Goal: Transaction & Acquisition: Purchase product/service

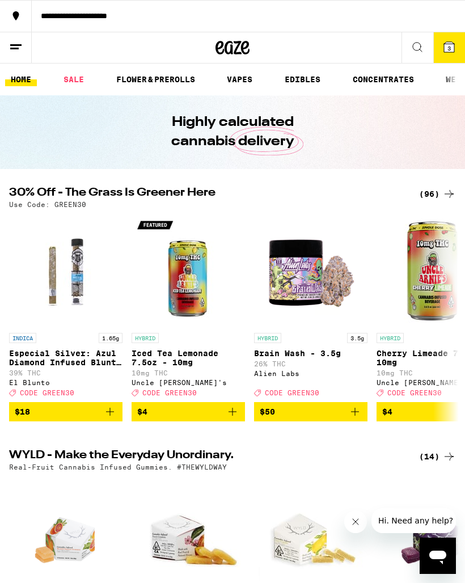
click at [439, 200] on div "(96)" at bounding box center [437, 194] width 37 height 14
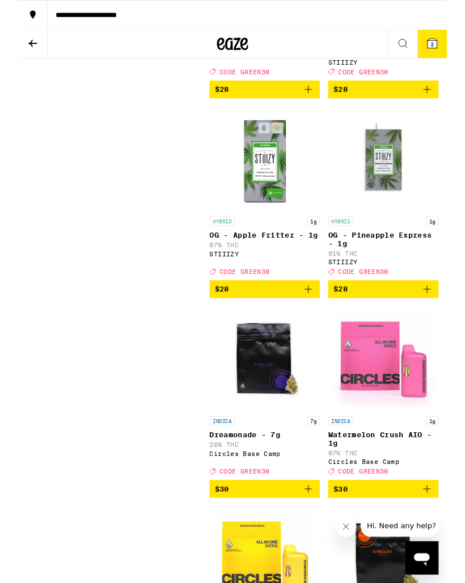
scroll to position [4911, 0]
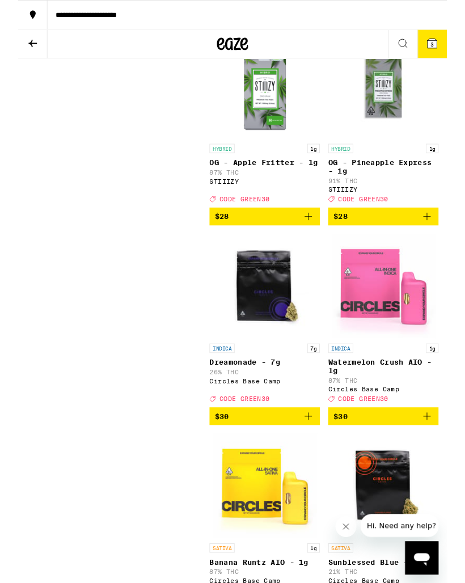
click at [318, 25] on icon "Add to bag" at bounding box center [315, 18] width 14 height 14
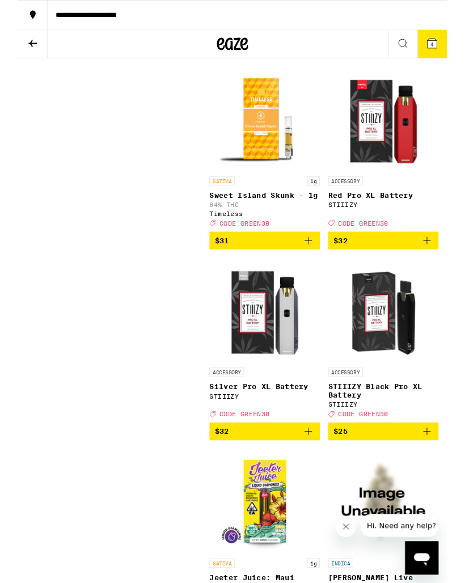
scroll to position [6386, 0]
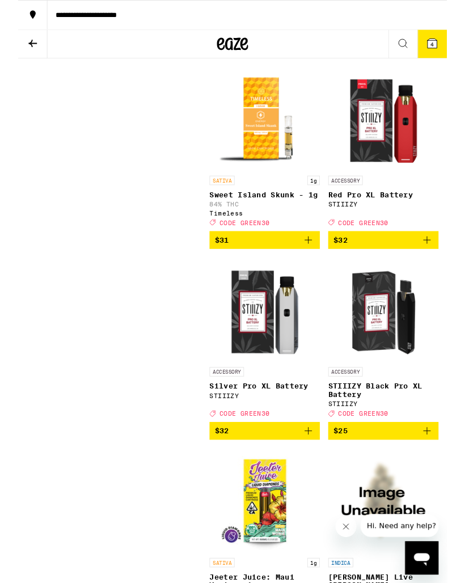
click at [446, 60] on icon "Increment" at bounding box center [447, 53] width 14 height 14
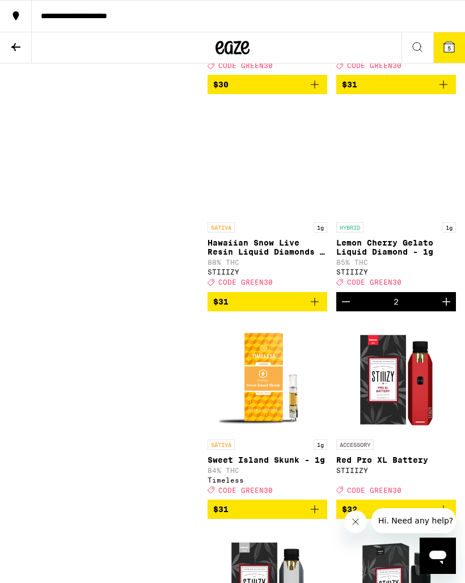
scroll to position [6135, 0]
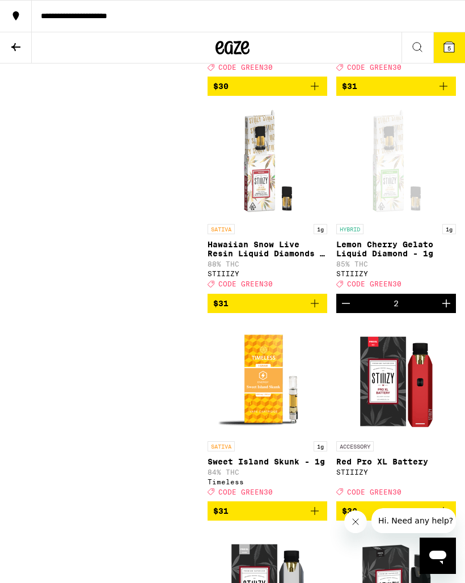
click at [449, 45] on span "5" at bounding box center [449, 48] width 3 height 7
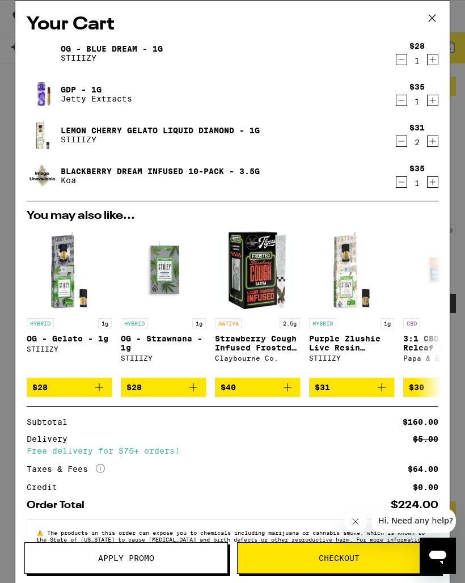
click at [404, 100] on icon "Decrement" at bounding box center [402, 101] width 10 height 14
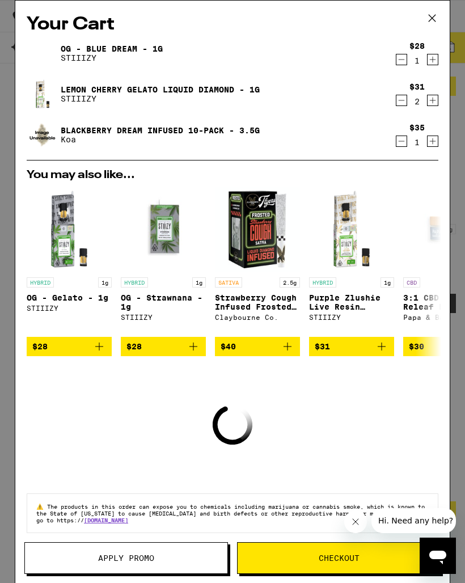
click at [406, 64] on icon "Decrement" at bounding box center [402, 60] width 10 height 14
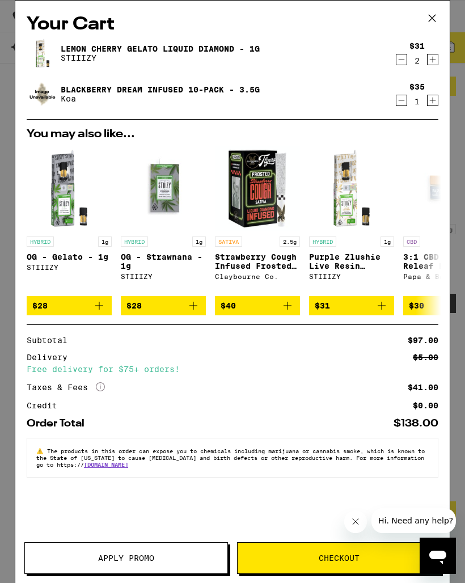
click at [128, 543] on button "Apply Promo" at bounding box center [126, 559] width 204 height 32
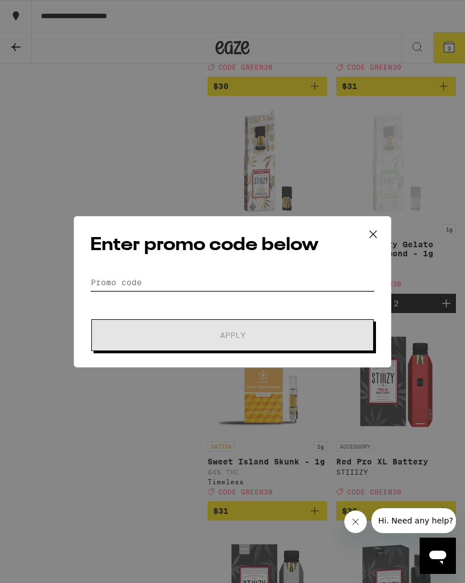
click at [131, 274] on input "Promo Code" at bounding box center [232, 282] width 285 height 17
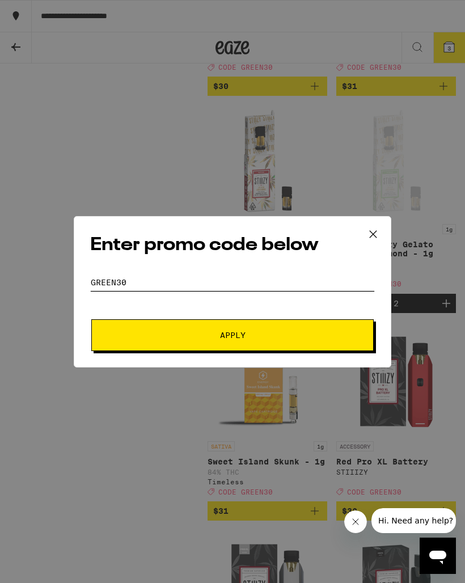
type input "Green30"
click at [224, 337] on span "Apply" at bounding box center [233, 335] width 26 height 8
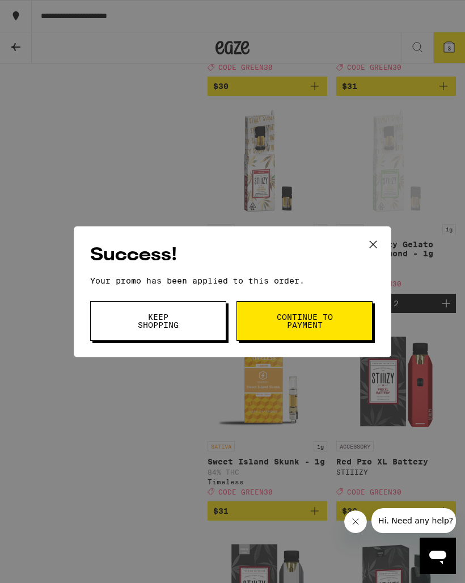
click at [374, 246] on icon at bounding box center [373, 244] width 17 height 17
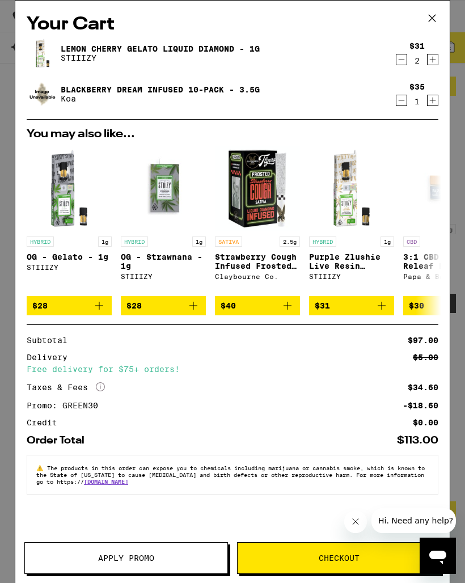
click at [403, 98] on icon "Decrement" at bounding box center [402, 101] width 10 height 14
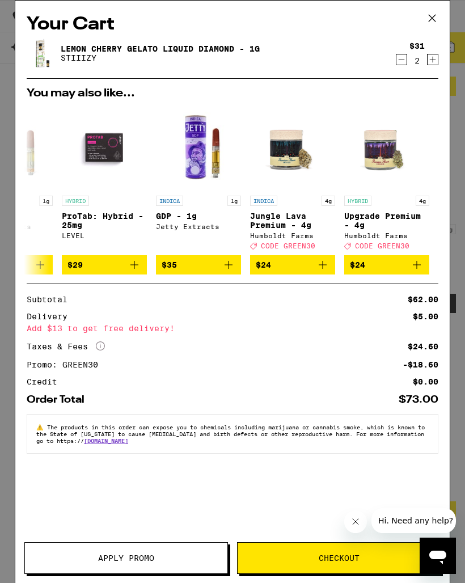
scroll to position [0, 530]
click at [434, 20] on icon at bounding box center [432, 18] width 17 height 17
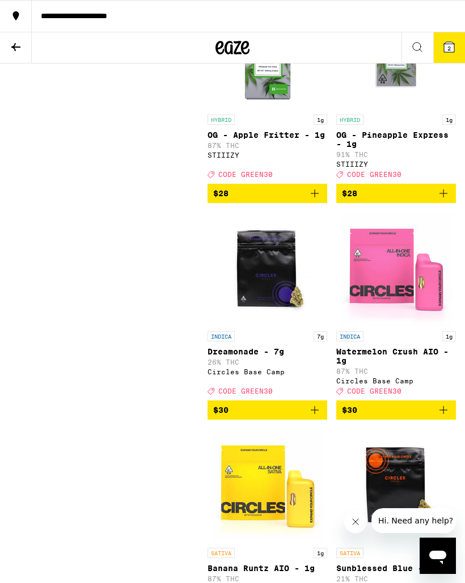
scroll to position [4951, 0]
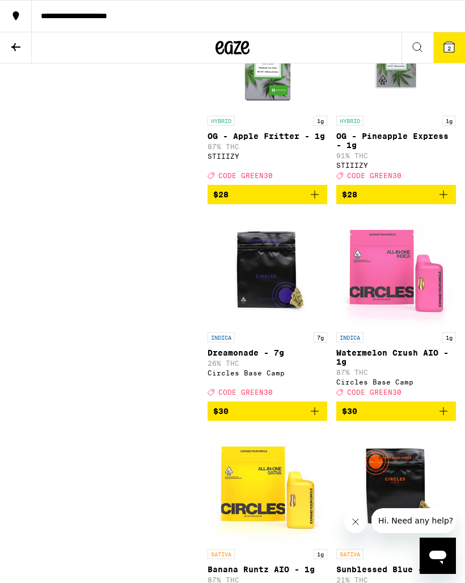
click at [439, 201] on icon "Add to bag" at bounding box center [444, 195] width 14 height 14
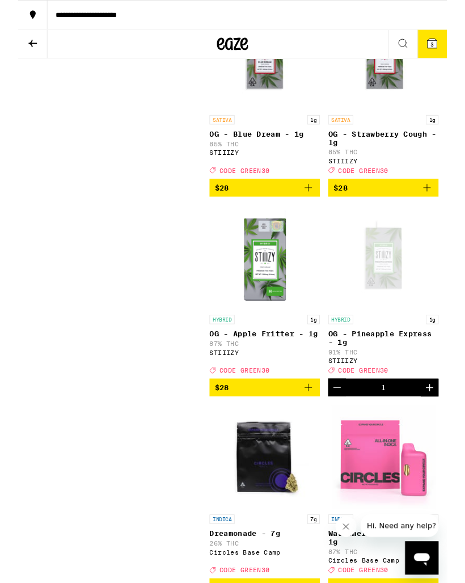
scroll to position [4759, 0]
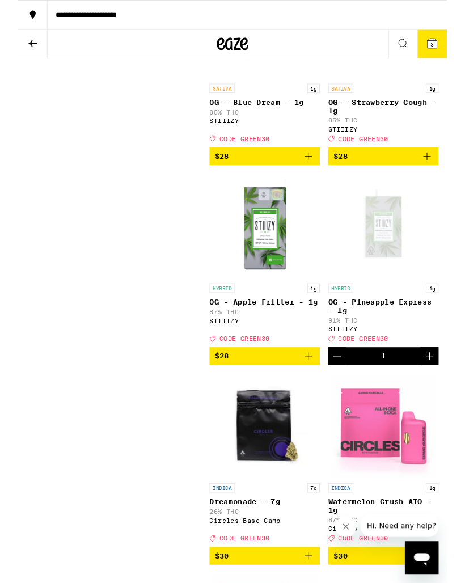
click at [316, 177] on icon "Add to bag" at bounding box center [315, 170] width 14 height 14
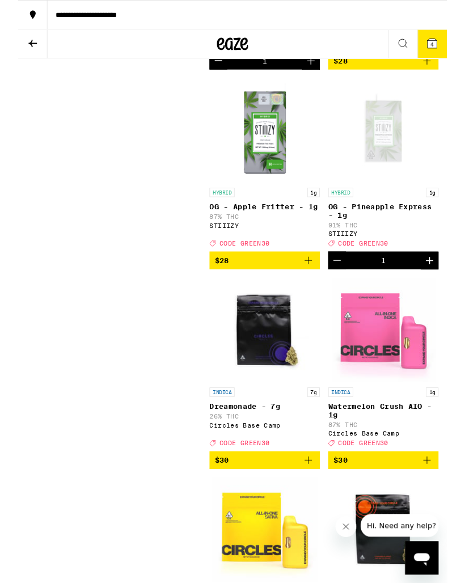
scroll to position [4917, 0]
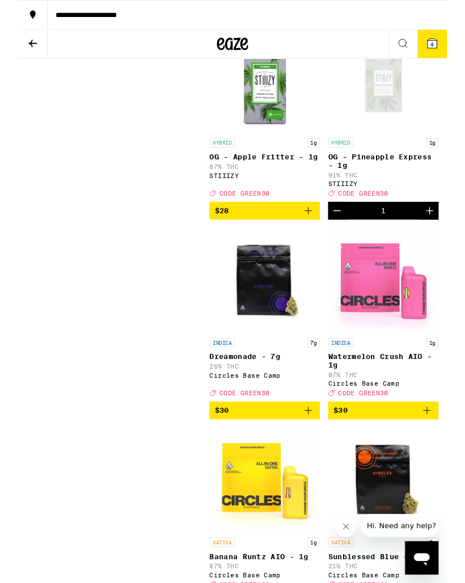
click at [347, 236] on icon "Decrement" at bounding box center [346, 229] width 14 height 14
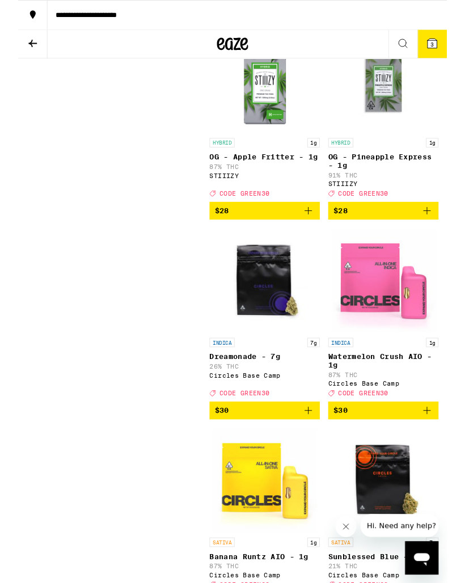
click at [444, 51] on icon at bounding box center [449, 47] width 10 height 10
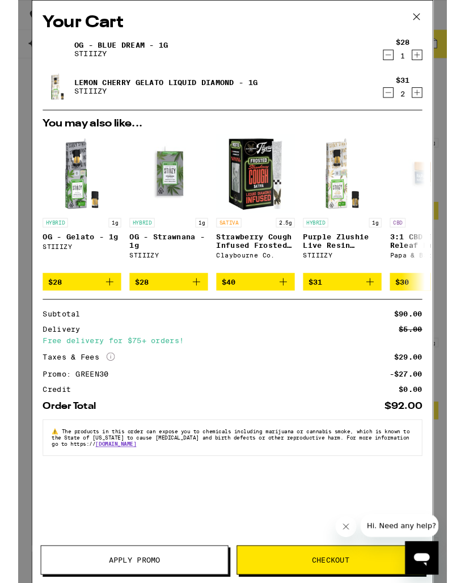
click at [438, 15] on icon at bounding box center [432, 18] width 17 height 17
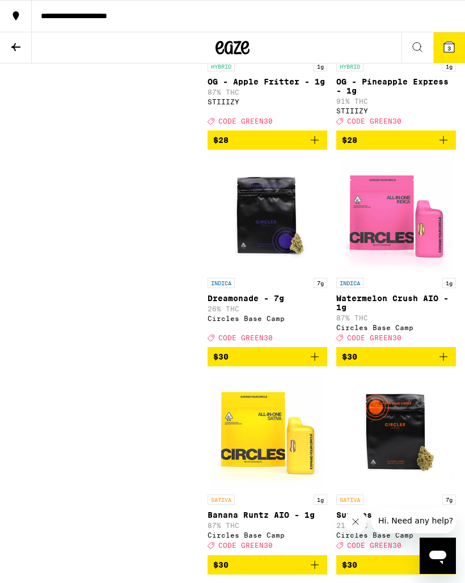
scroll to position [5001, 0]
